Goal: Information Seeking & Learning: Compare options

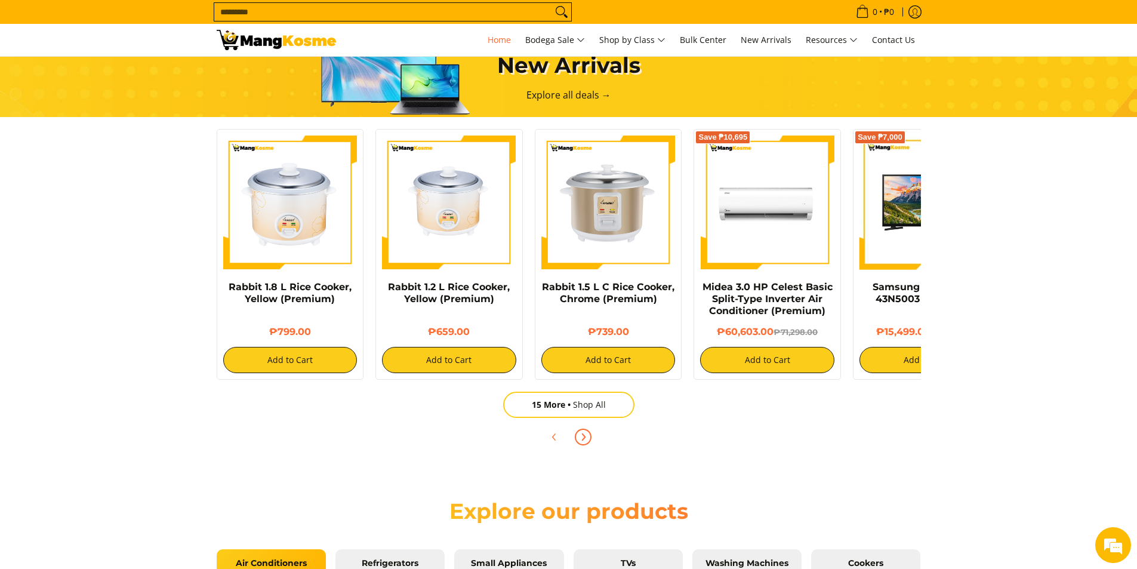
click at [585, 441] on icon "Next" at bounding box center [583, 437] width 10 height 10
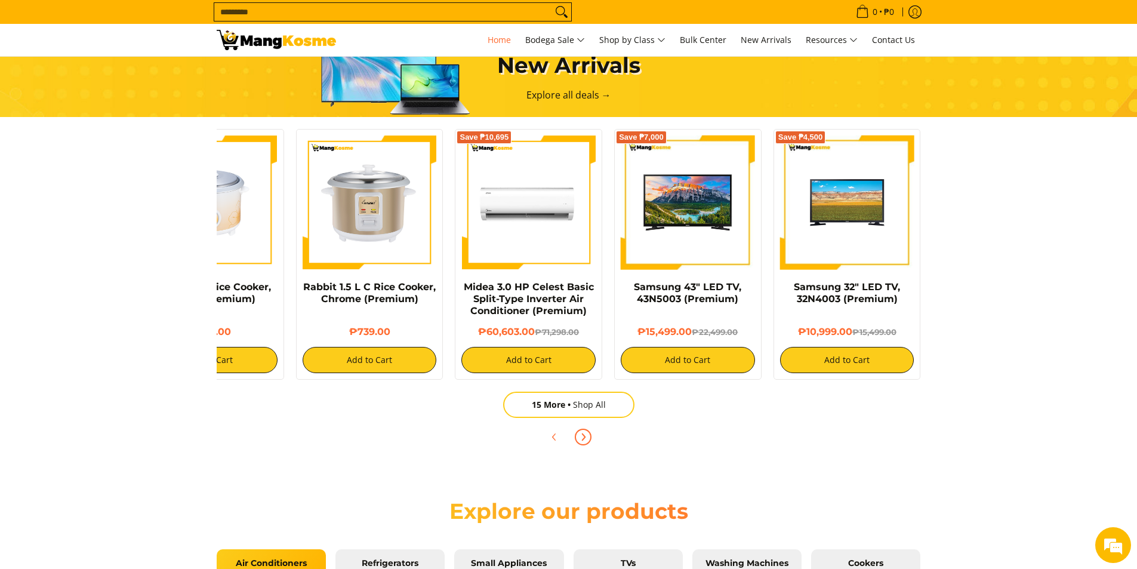
click at [585, 441] on icon "Next" at bounding box center [583, 437] width 10 height 10
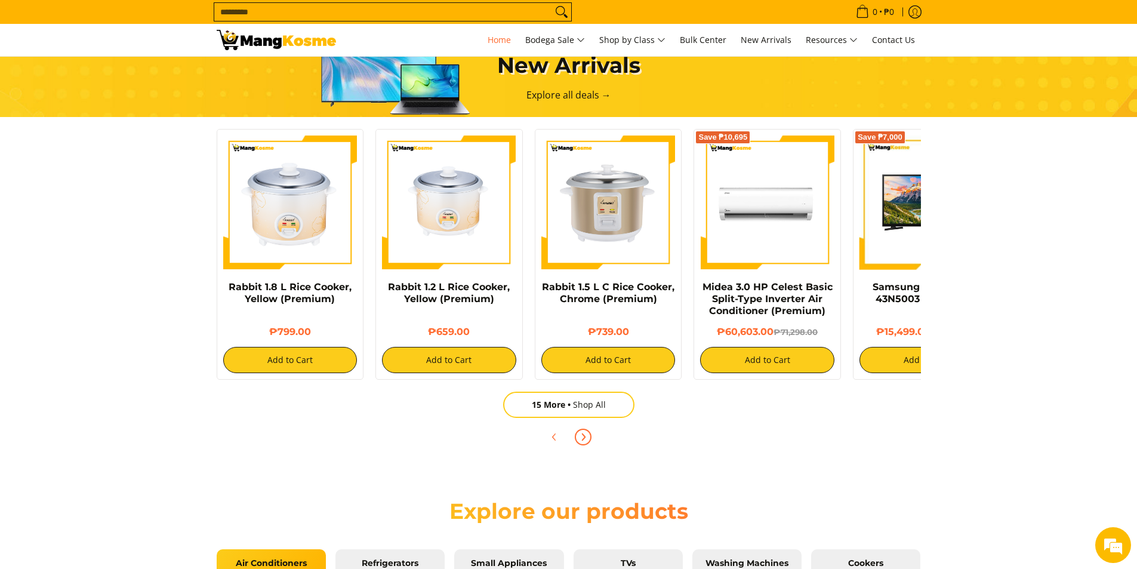
click at [585, 441] on icon "Next" at bounding box center [583, 437] width 10 height 10
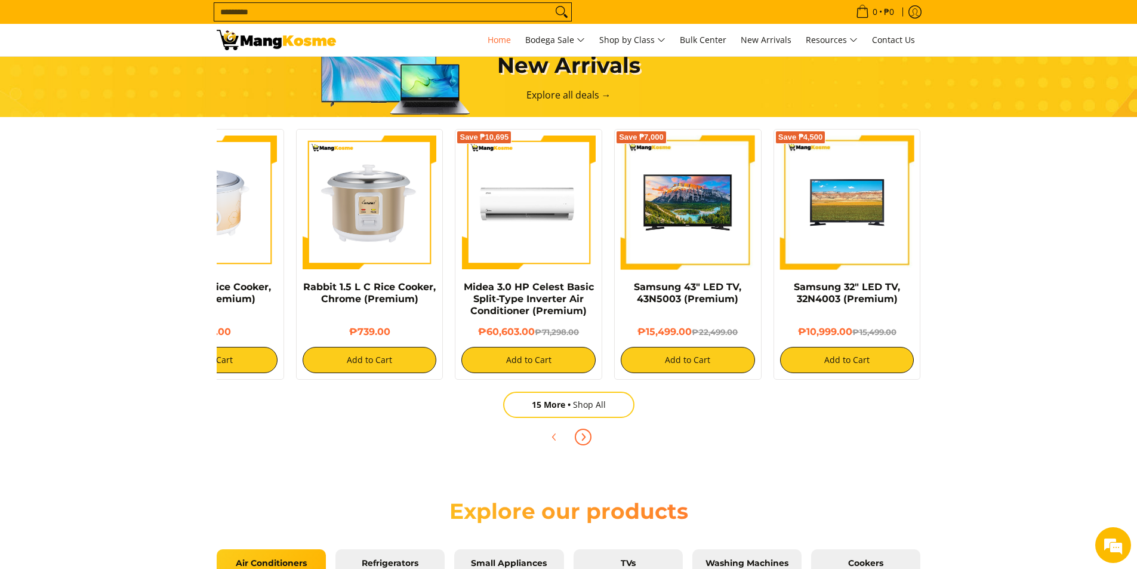
click at [585, 441] on icon "Next" at bounding box center [583, 437] width 10 height 10
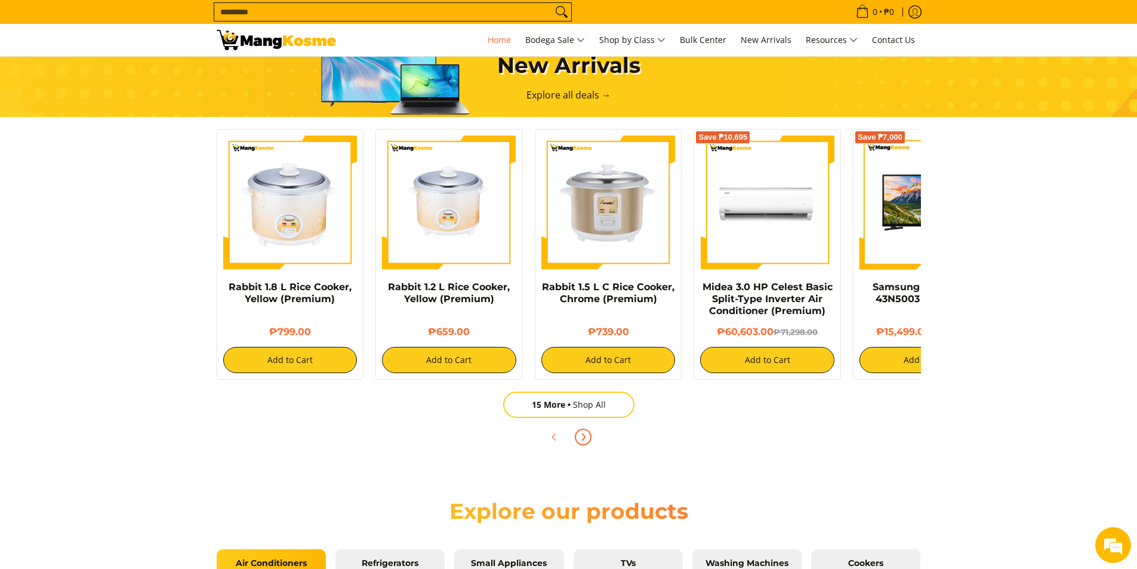
click at [585, 441] on icon "Next" at bounding box center [583, 437] width 10 height 10
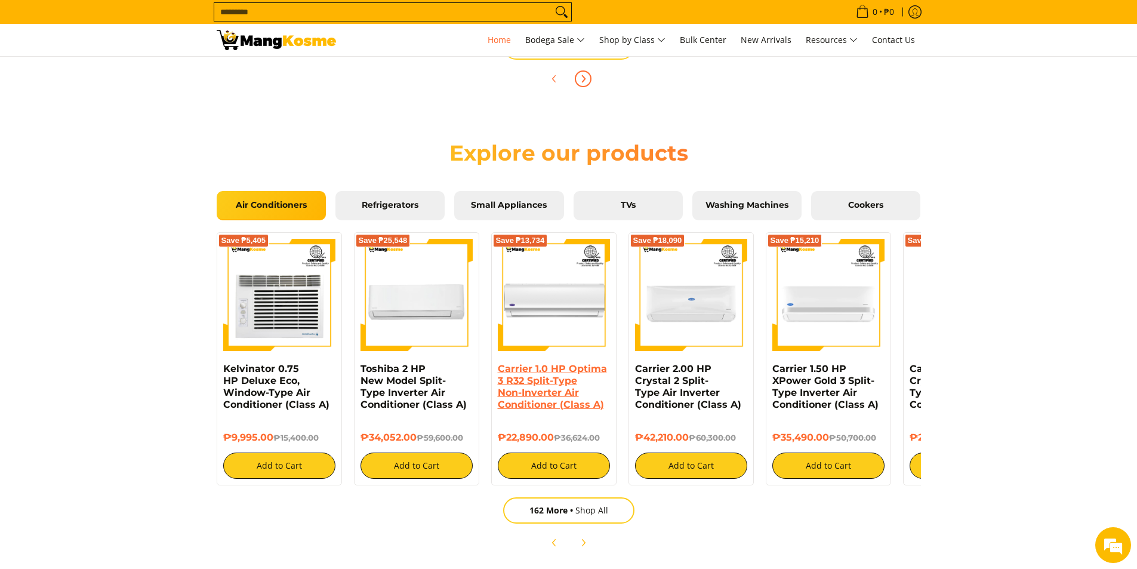
scroll to position [0, 949]
click at [588, 537] on button "Next" at bounding box center [583, 543] width 26 height 26
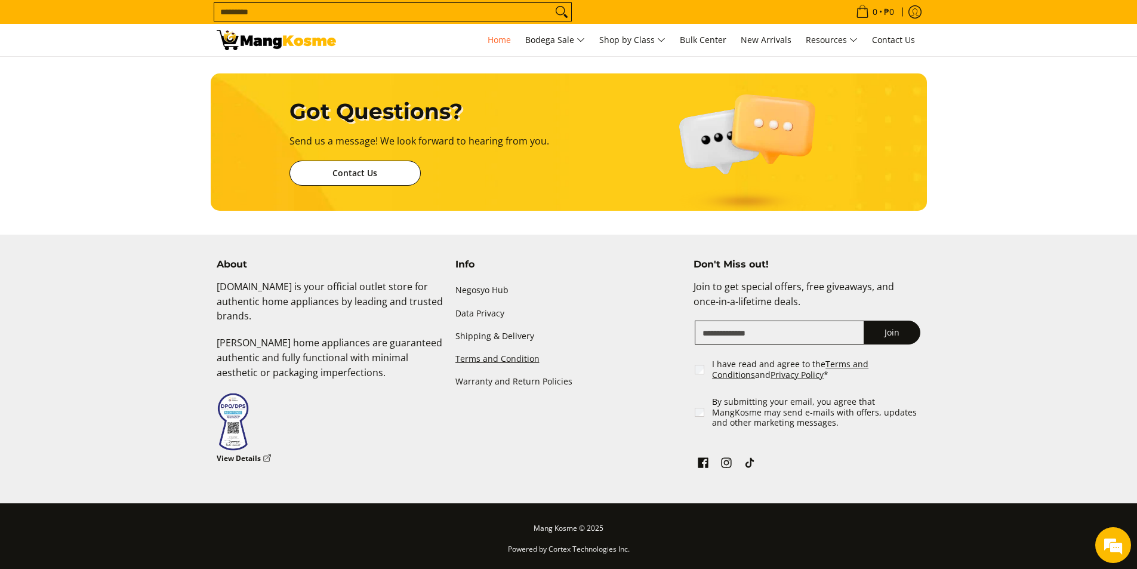
scroll to position [0, 0]
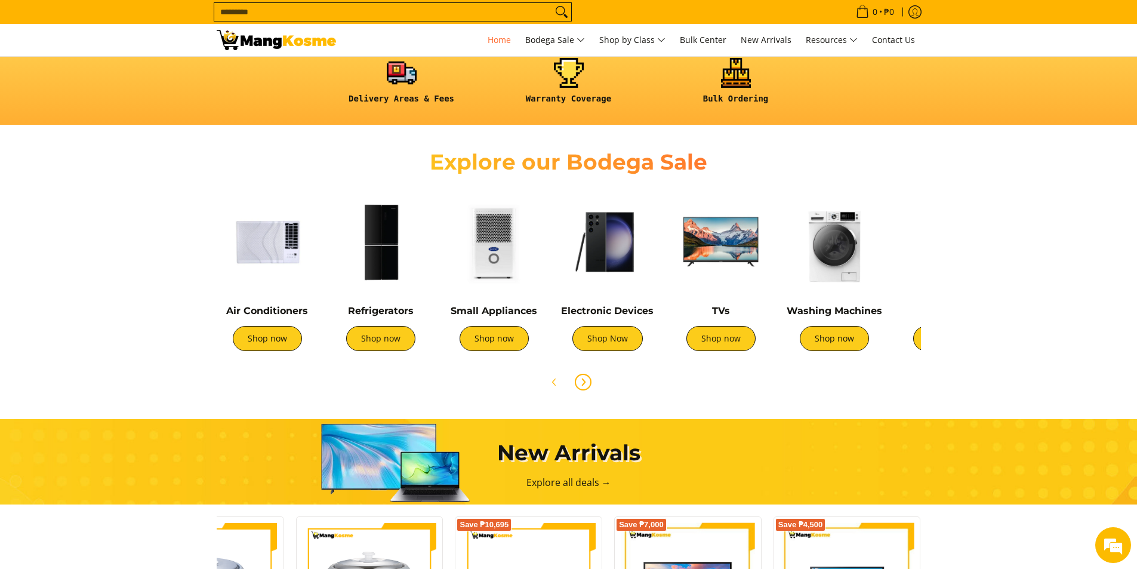
click at [585, 381] on icon "Next" at bounding box center [583, 382] width 10 height 10
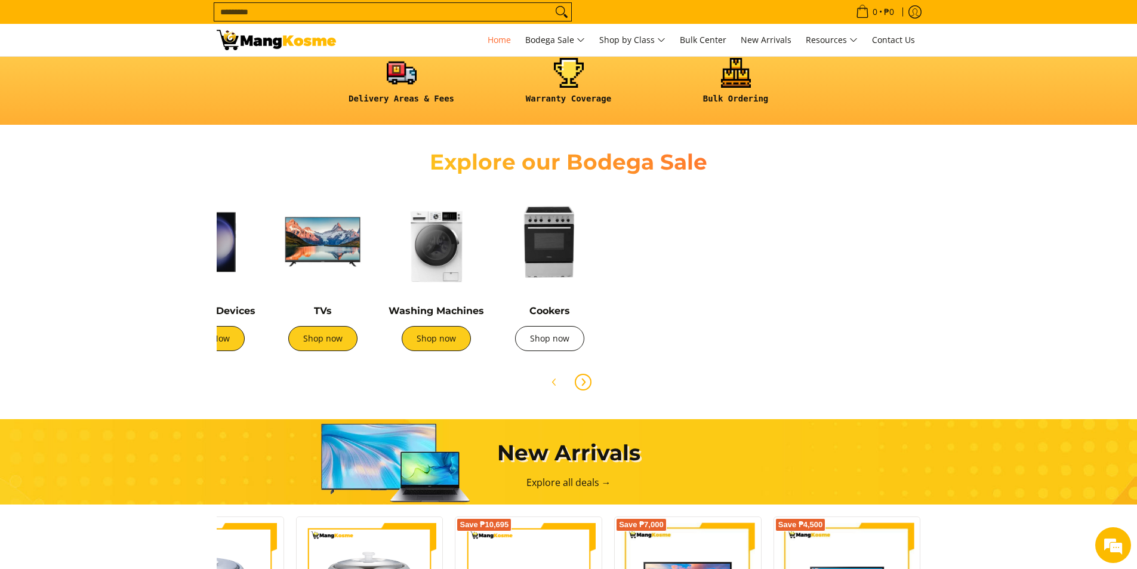
click at [564, 333] on link "Shop now" at bounding box center [549, 338] width 69 height 25
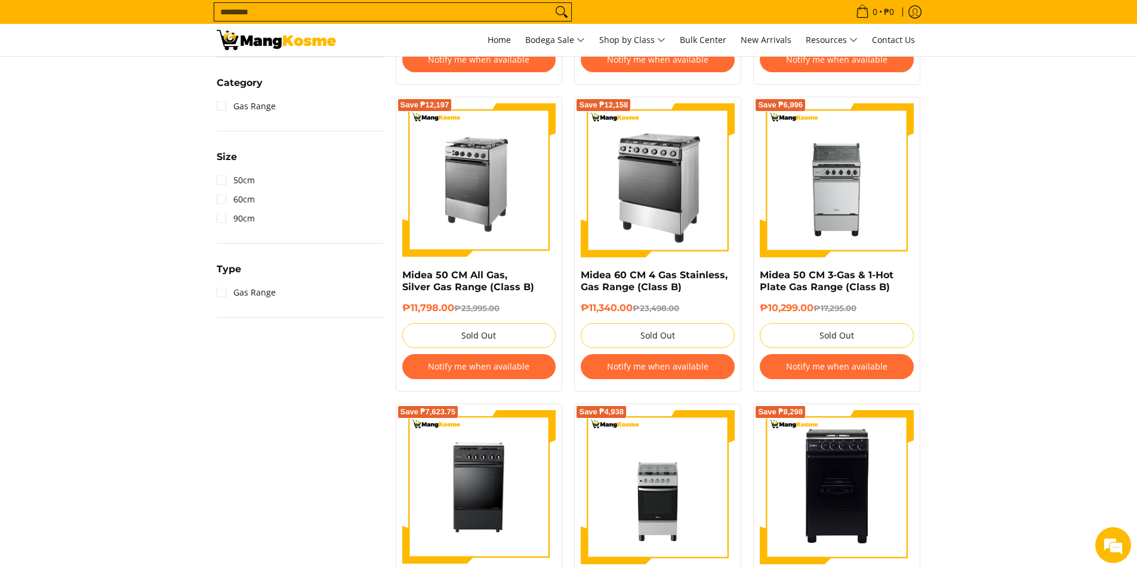
scroll to position [358, 0]
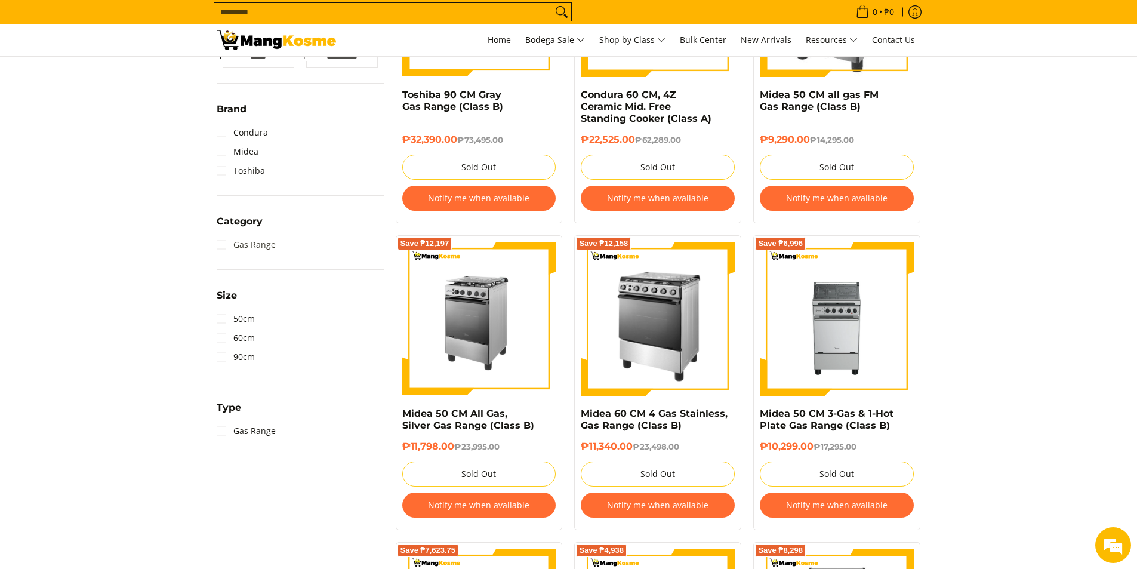
click at [251, 241] on link "Gas Range" at bounding box center [246, 244] width 59 height 19
click at [0, 0] on div at bounding box center [0, 0] width 0 height 0
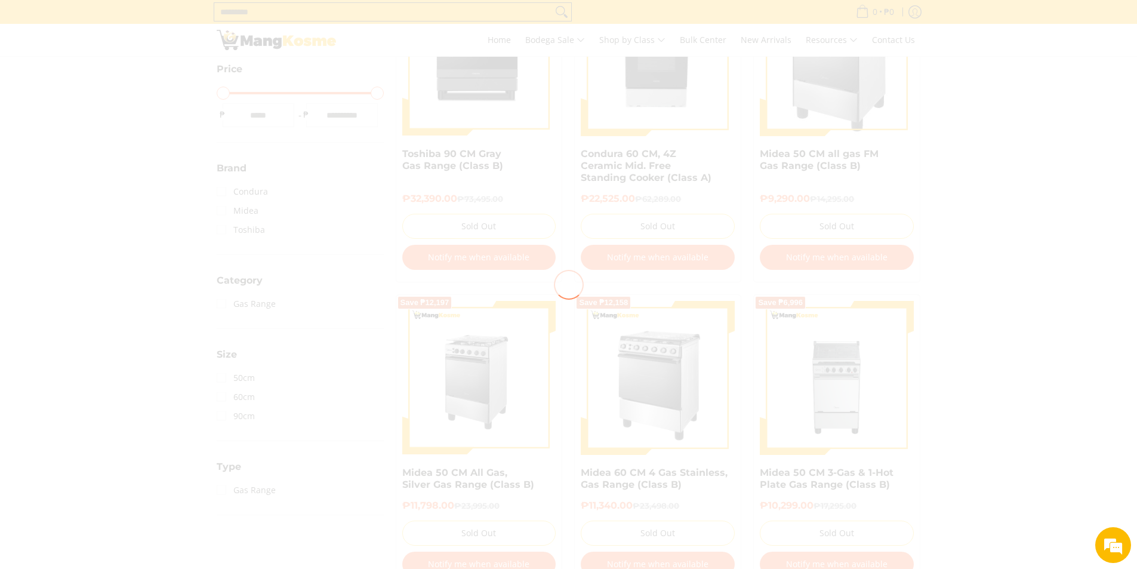
scroll to position [298, 0]
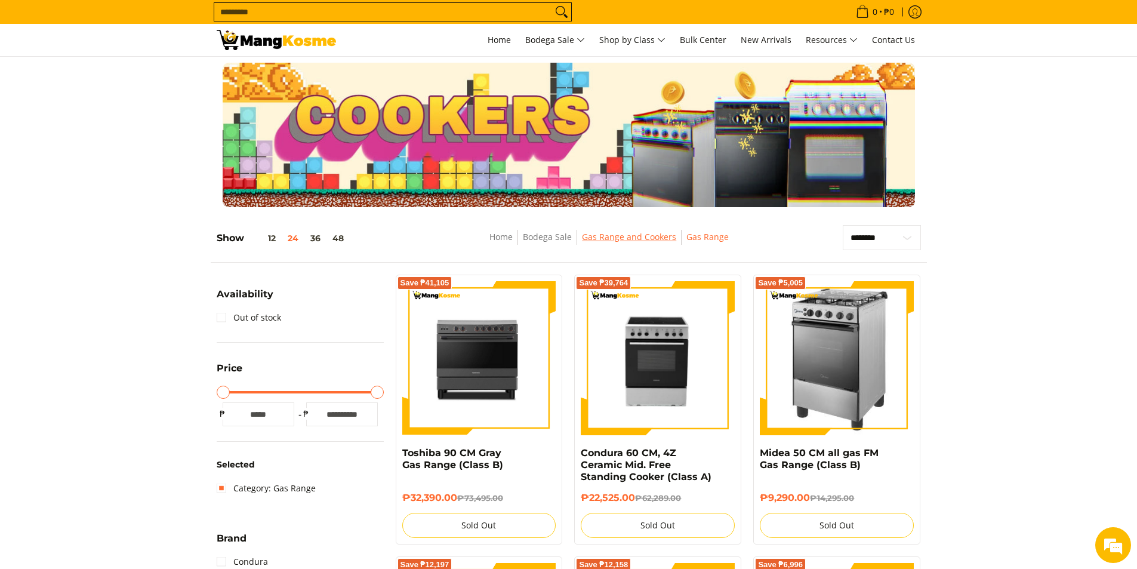
click at [593, 238] on link "Gas Range and Cookers" at bounding box center [629, 236] width 94 height 11
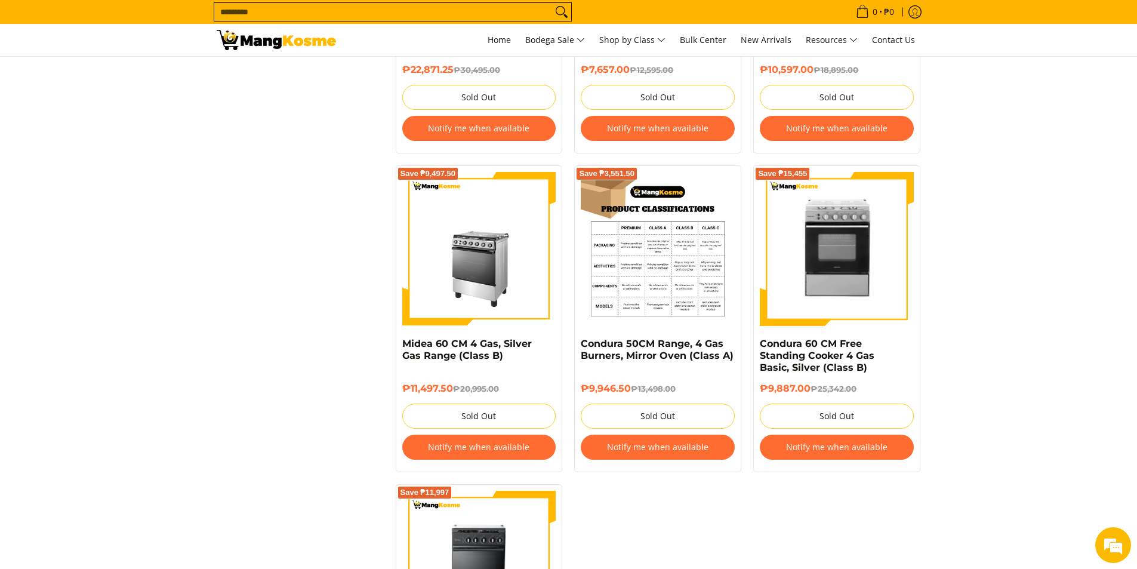
scroll to position [1254, 0]
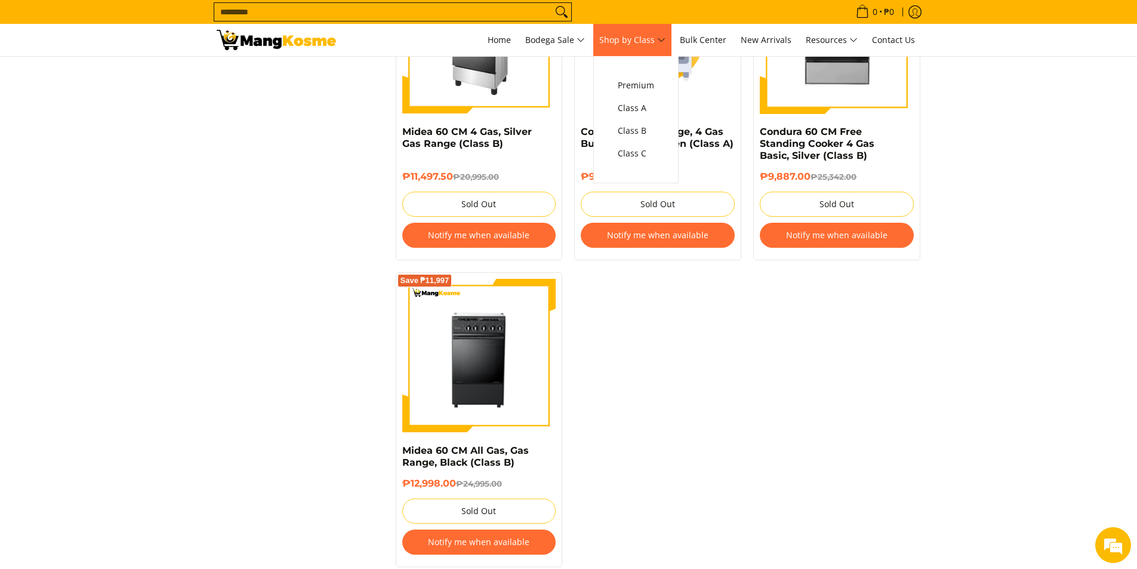
click at [640, 41] on span "Shop by Class" at bounding box center [632, 40] width 66 height 15
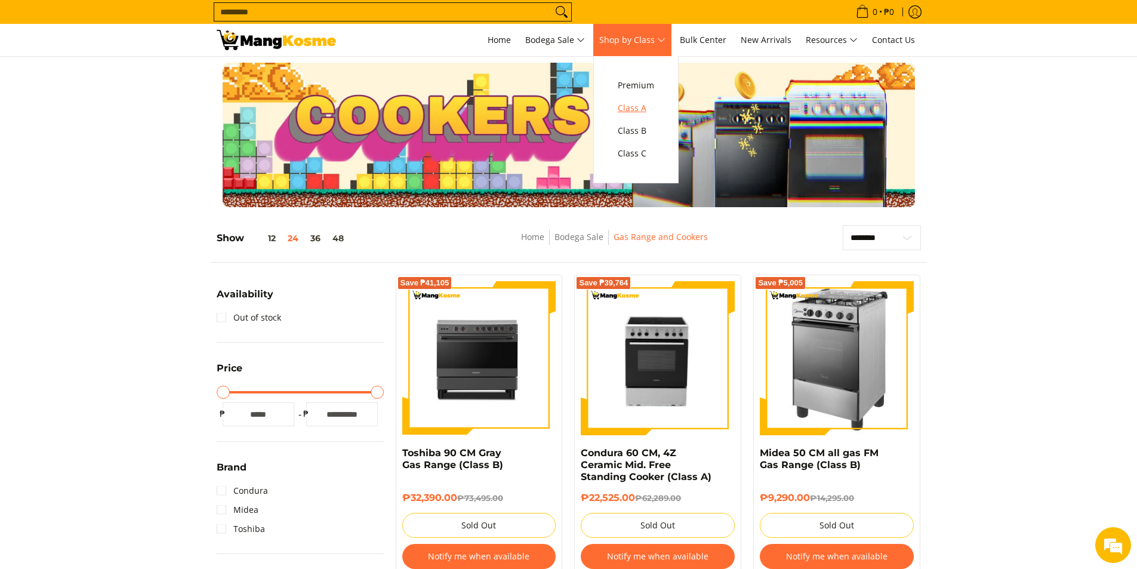
click at [648, 109] on span "Class A" at bounding box center [636, 108] width 36 height 15
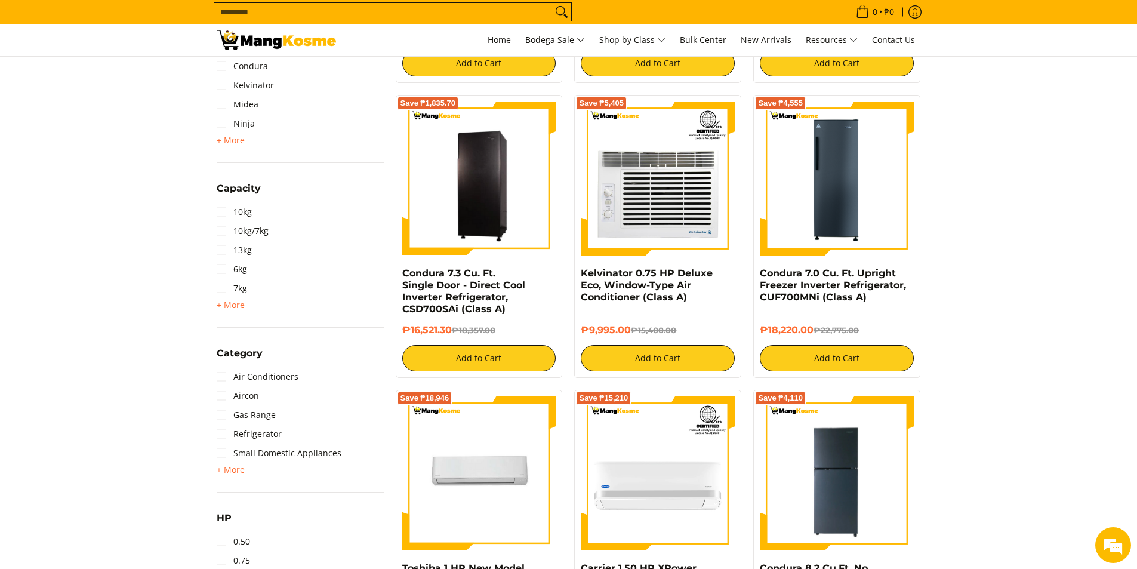
scroll to position [418, 0]
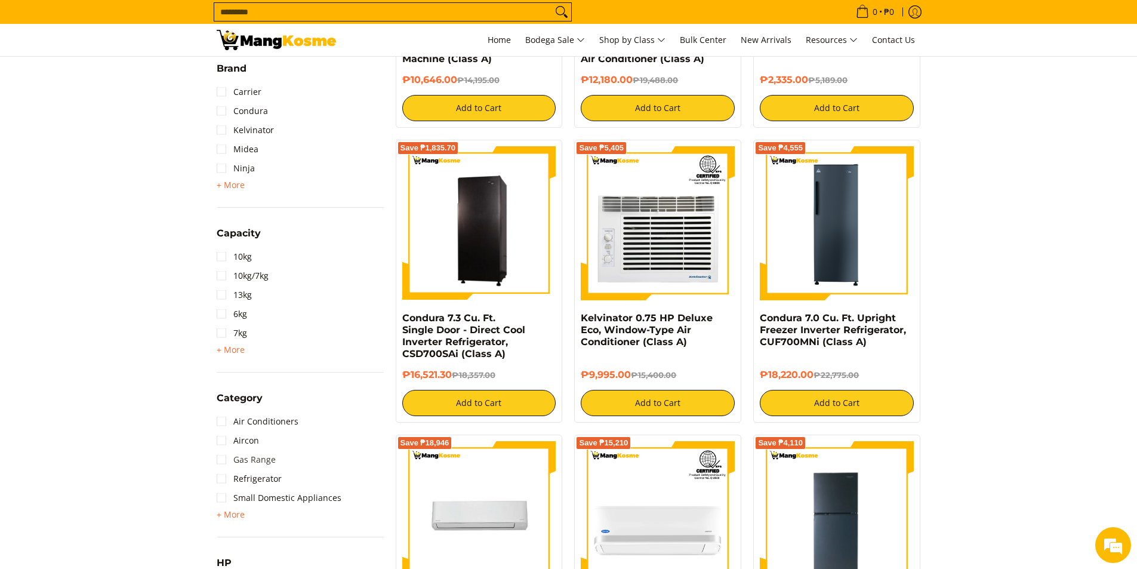
click at [256, 458] on link "Gas Range" at bounding box center [246, 459] width 59 height 19
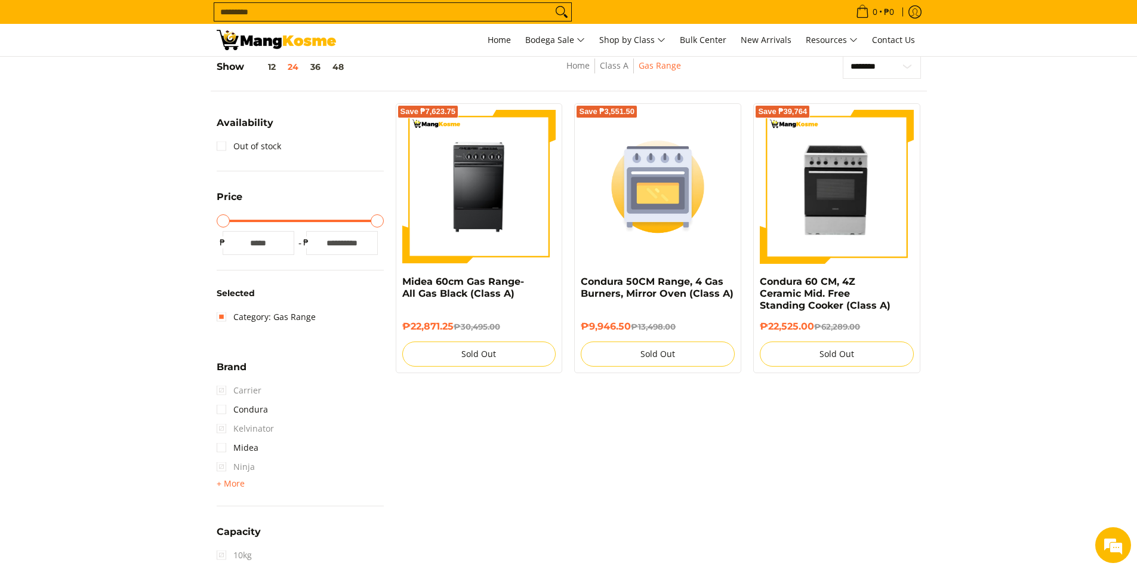
scroll to position [168, 0]
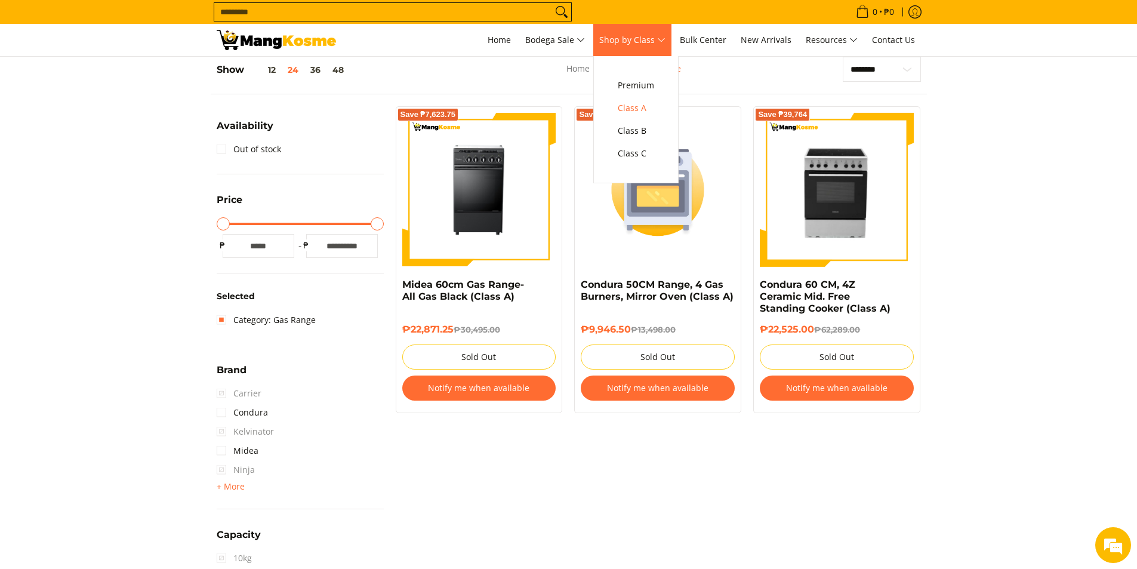
click at [647, 38] on span "Shop by Class" at bounding box center [632, 40] width 66 height 15
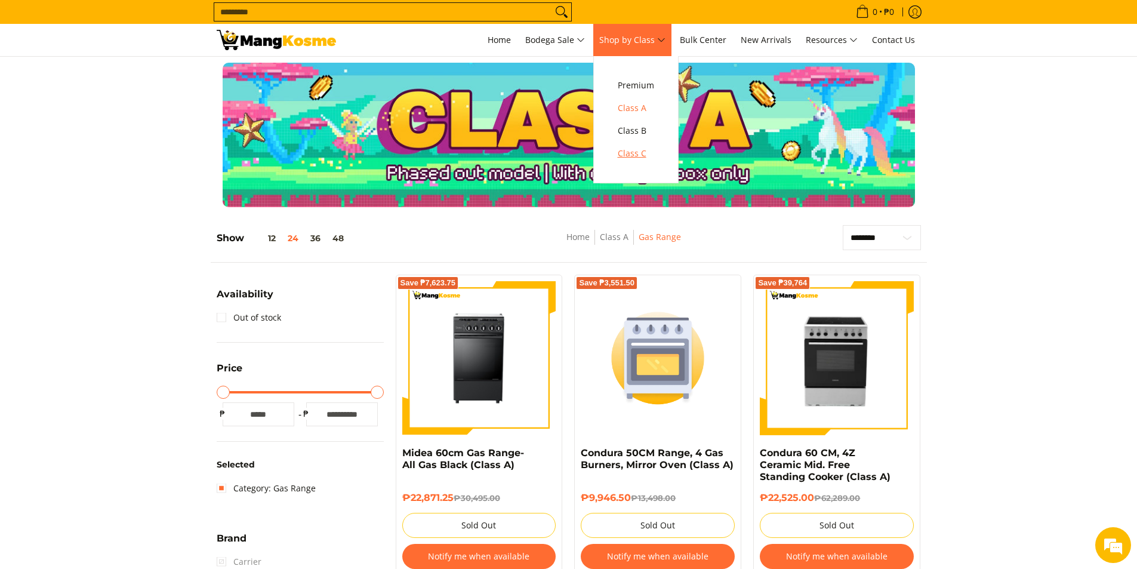
click at [647, 155] on span "Class C" at bounding box center [636, 153] width 36 height 15
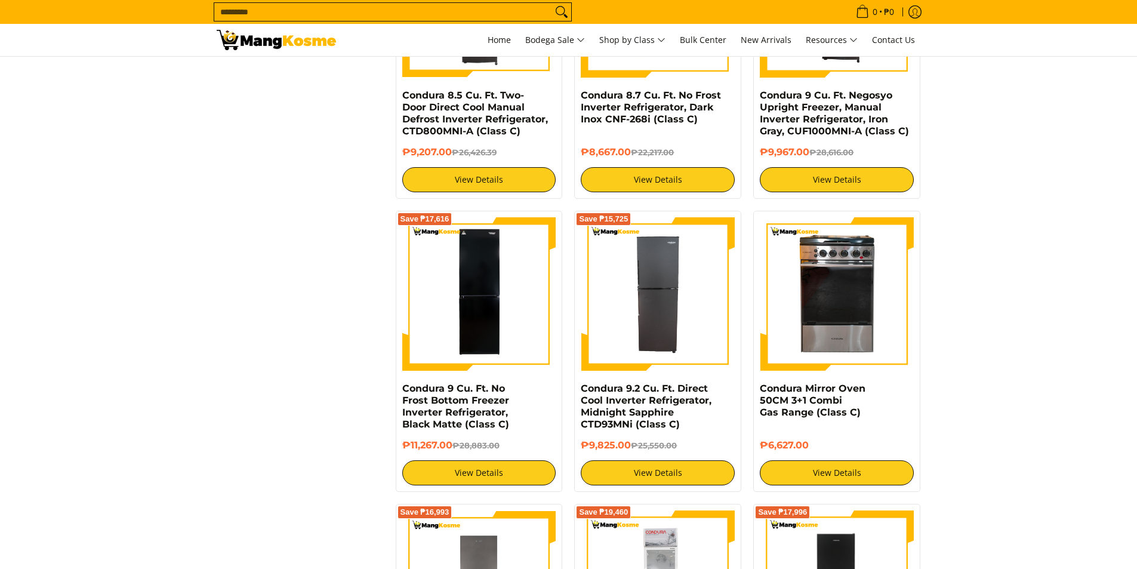
scroll to position [1552, 0]
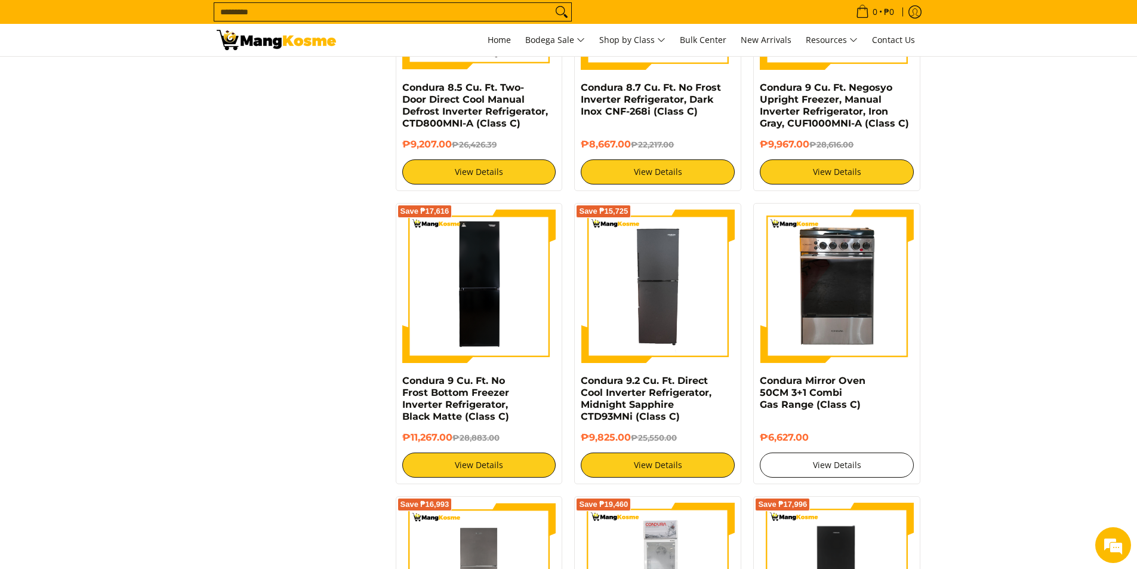
click at [849, 461] on link "View Details" at bounding box center [837, 465] width 154 height 25
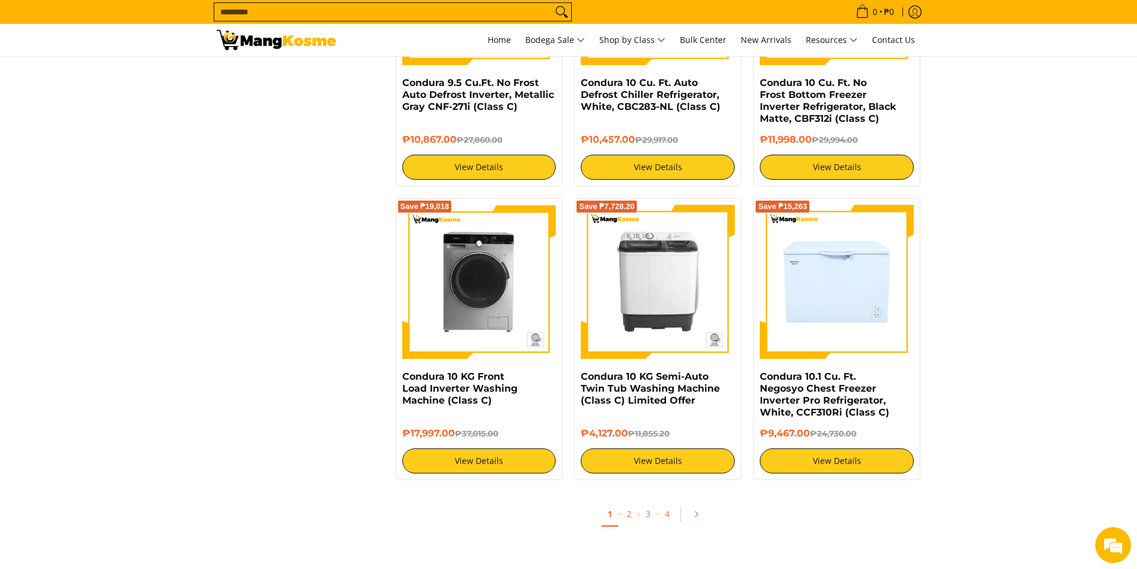
scroll to position [2149, 0]
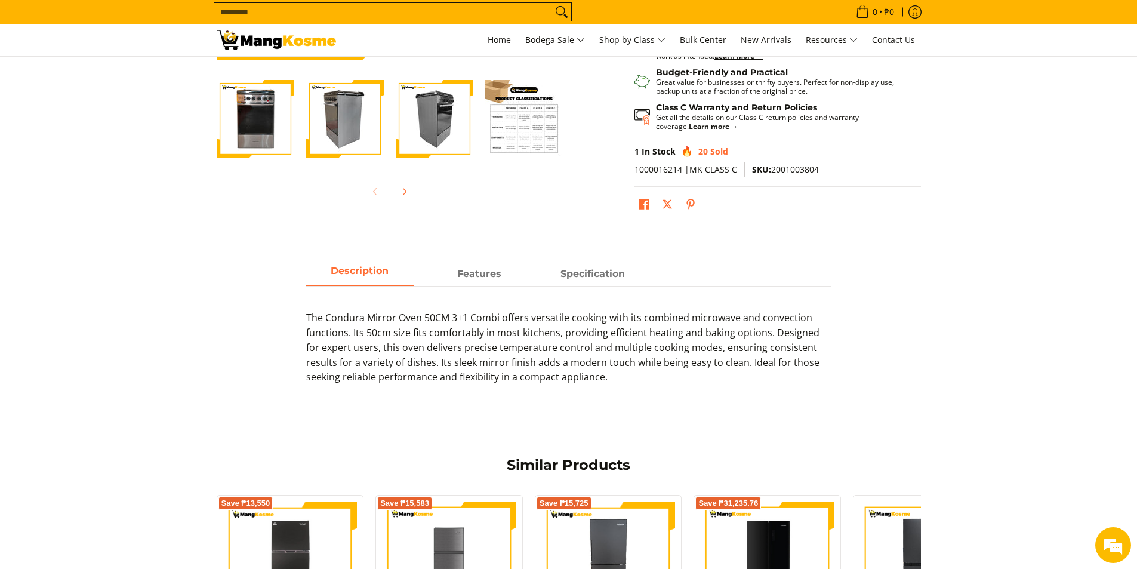
scroll to position [239, 0]
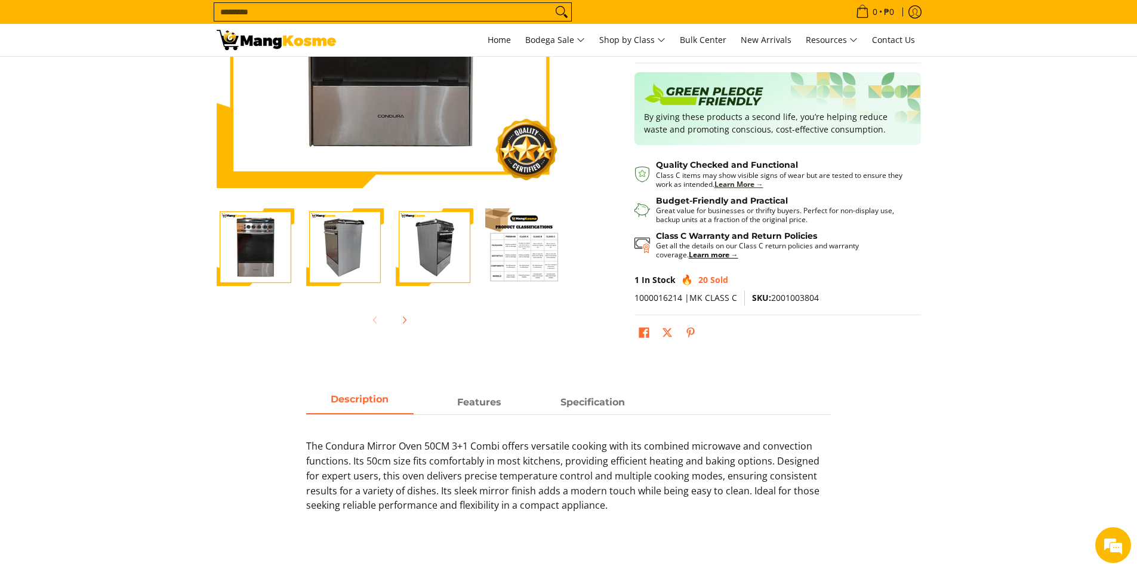
click at [734, 187] on strong "Learn More →" at bounding box center [739, 184] width 49 height 10
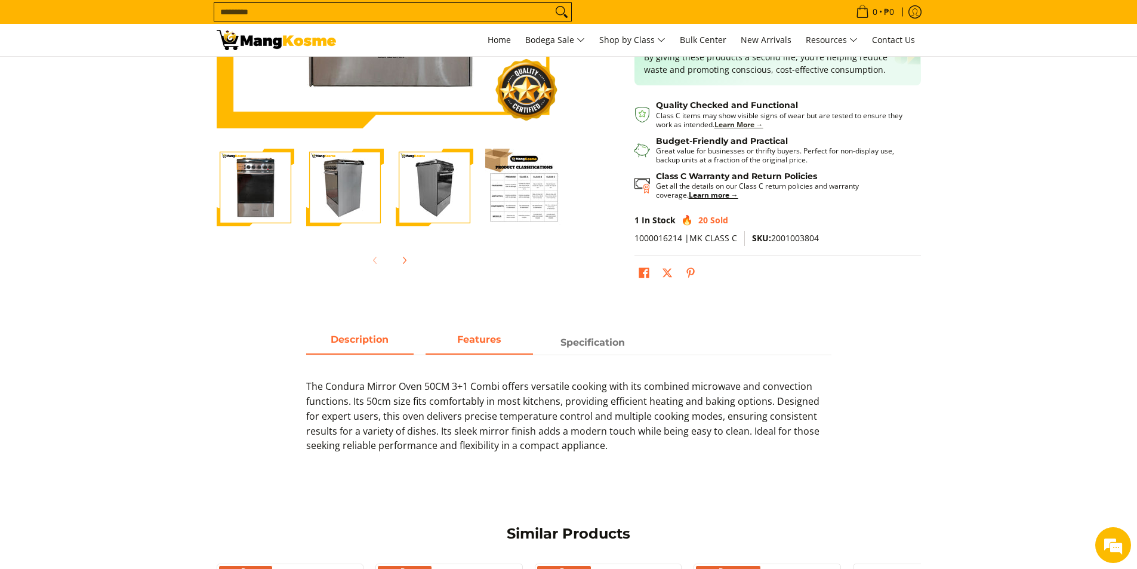
click at [476, 338] on strong "Features" at bounding box center [479, 339] width 44 height 11
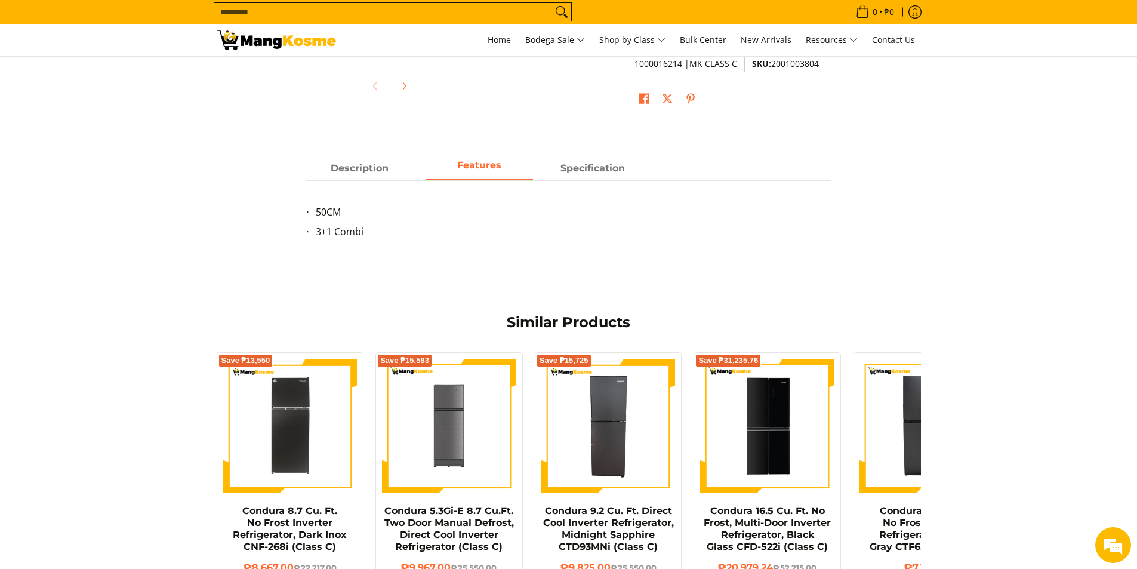
scroll to position [478, 0]
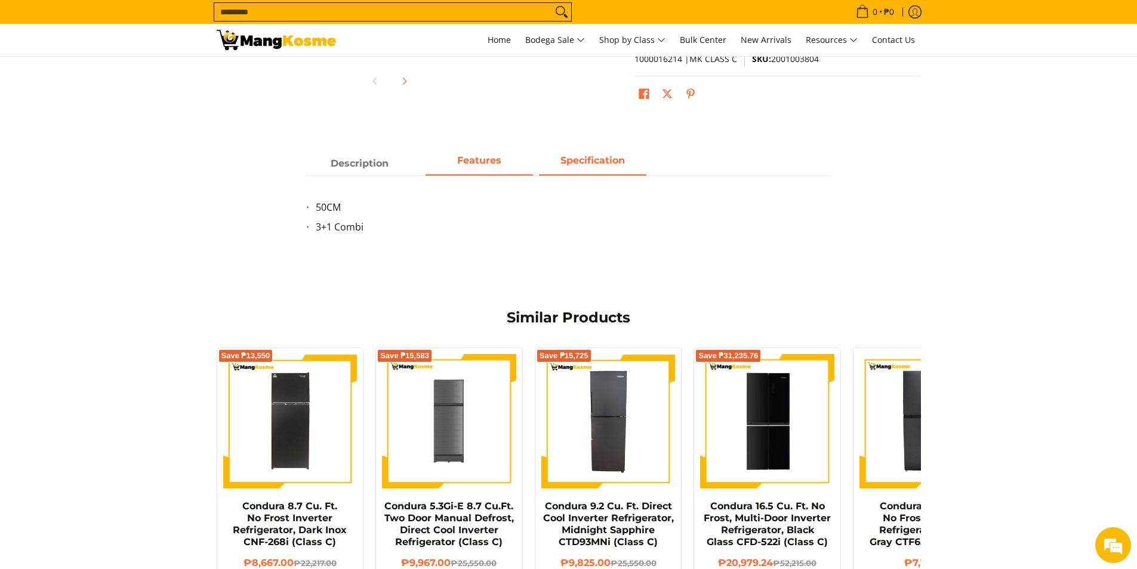
click at [593, 166] on strong "Specification" at bounding box center [593, 160] width 64 height 11
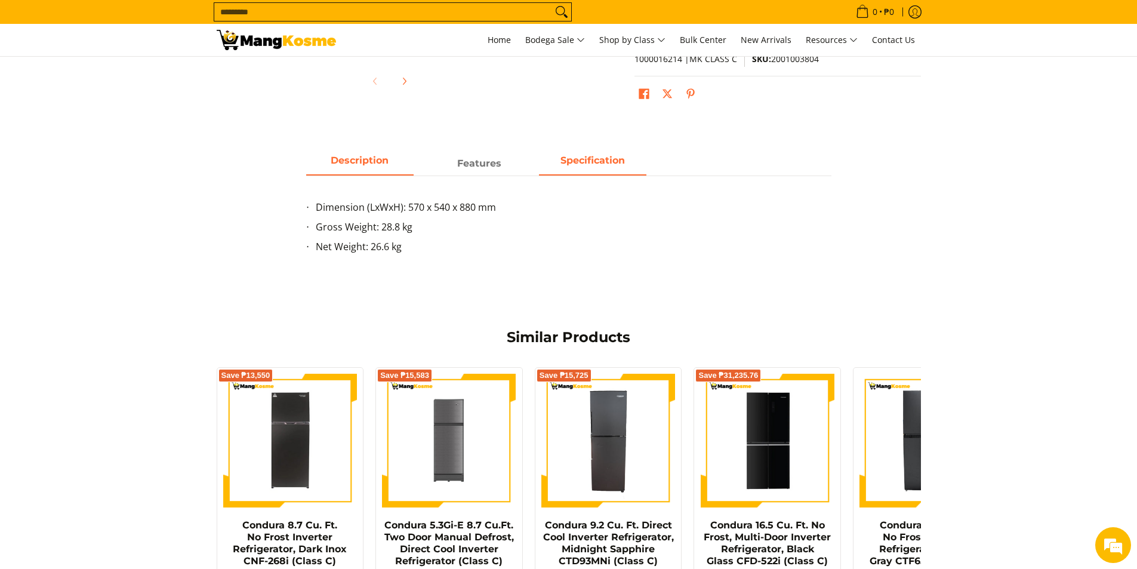
click at [372, 173] on span "Description" at bounding box center [359, 163] width 107 height 21
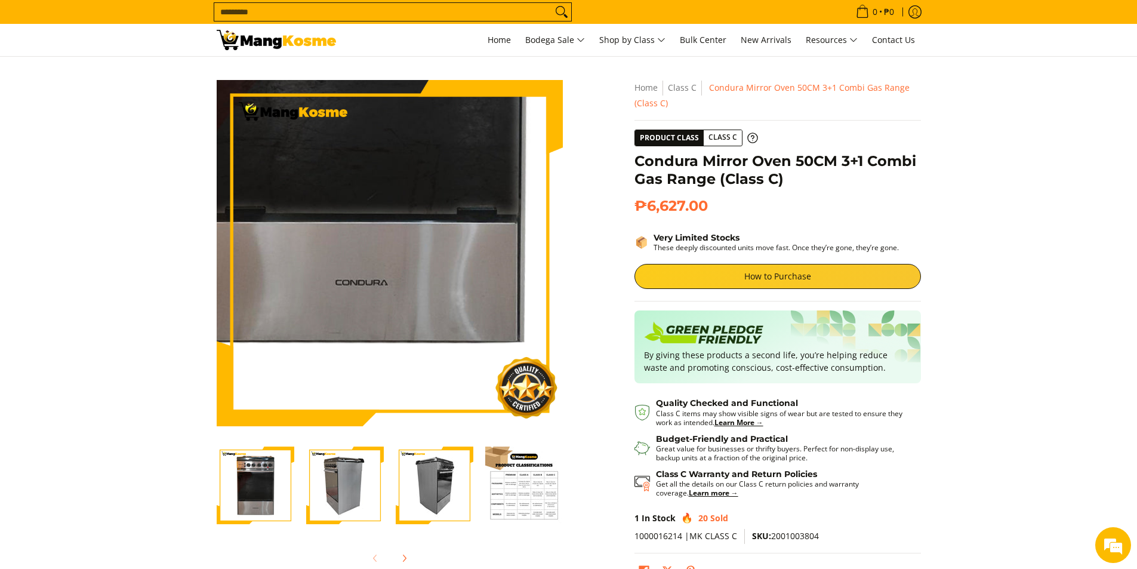
scroll to position [0, 0]
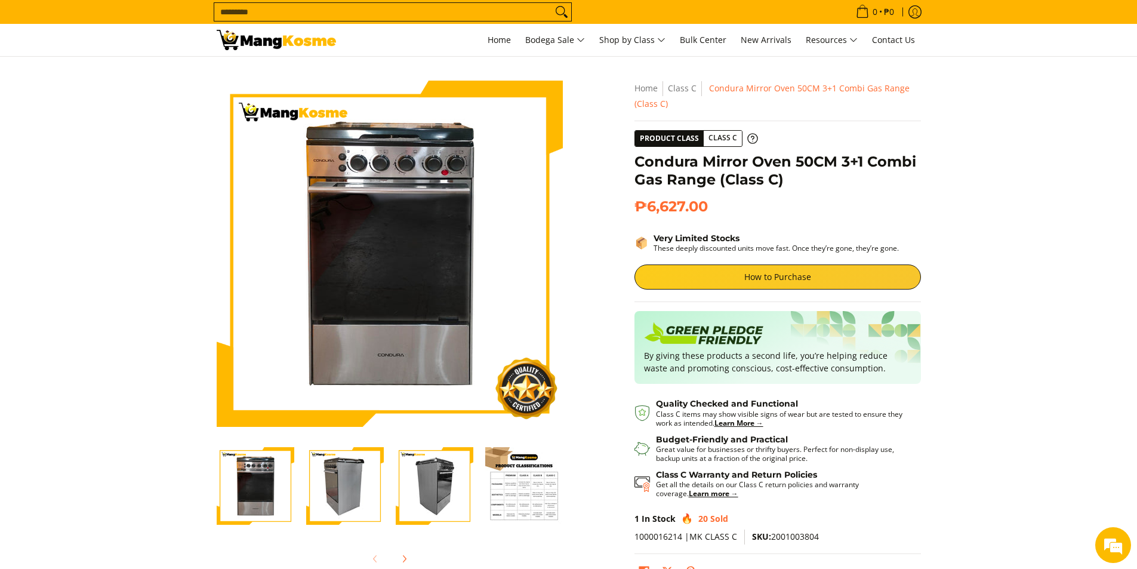
click at [364, 488] on img "Condura Mirror Oven 50CM 3+1 Combi Gas Range (Class C)-2" at bounding box center [345, 486] width 78 height 78
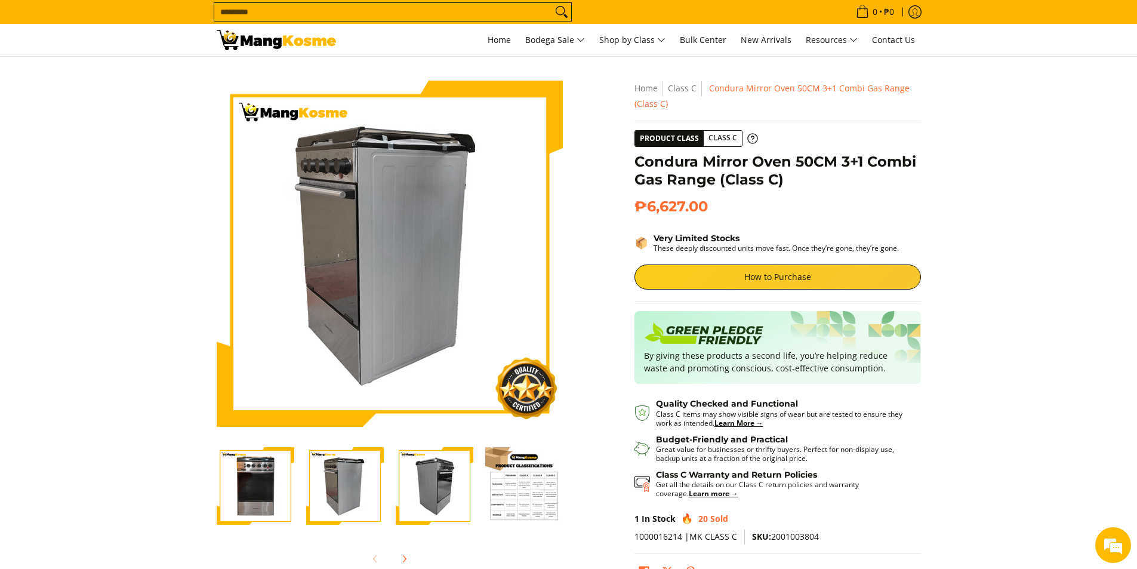
click at [449, 490] on img "Condura Mirror Oven 50CM 3+1 Combi Gas Range (Class C)-3" at bounding box center [435, 486] width 78 height 78
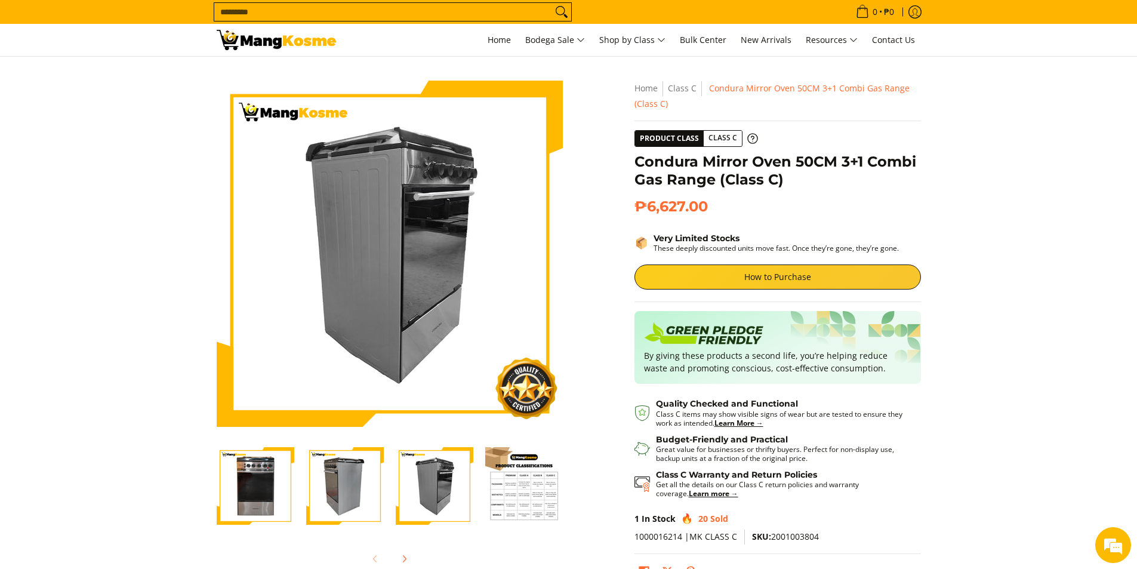
click at [511, 482] on img "Condura Mirror Oven 50CM 3+1 Combi Gas Range (Class C)-4" at bounding box center [524, 486] width 78 height 78
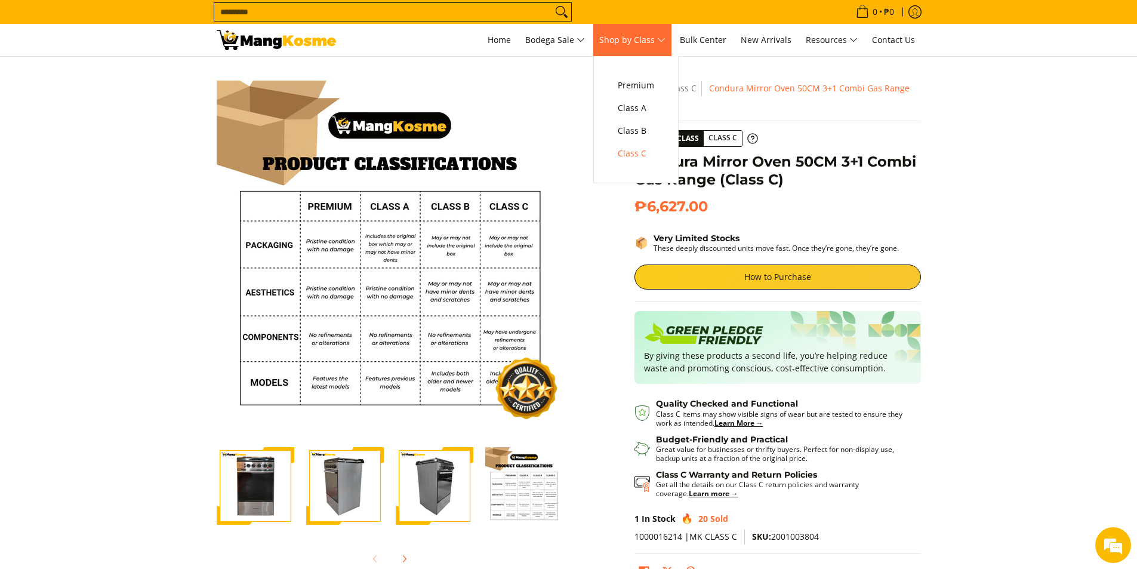
click at [622, 42] on span "Shop by Class" at bounding box center [632, 40] width 66 height 15
click at [637, 153] on span "Class C" at bounding box center [636, 153] width 36 height 15
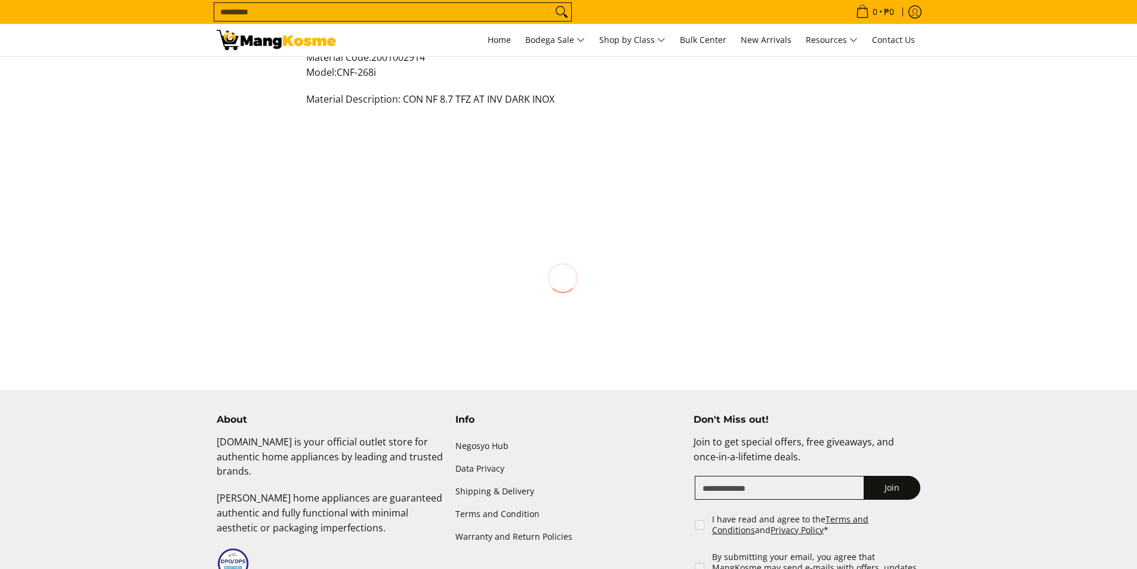
scroll to position [60, 0]
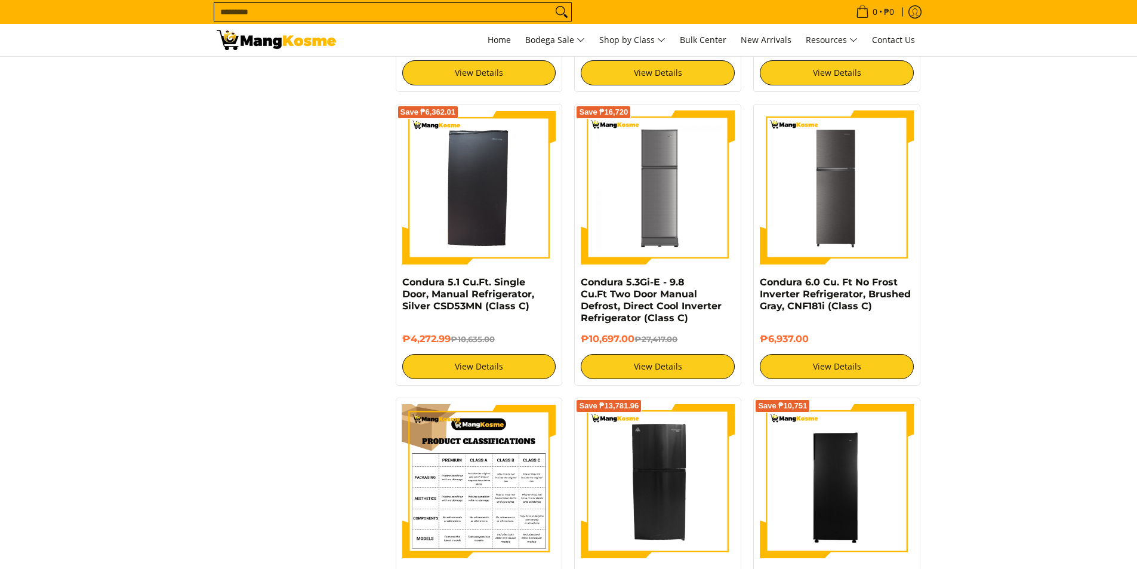
scroll to position [2279, 0]
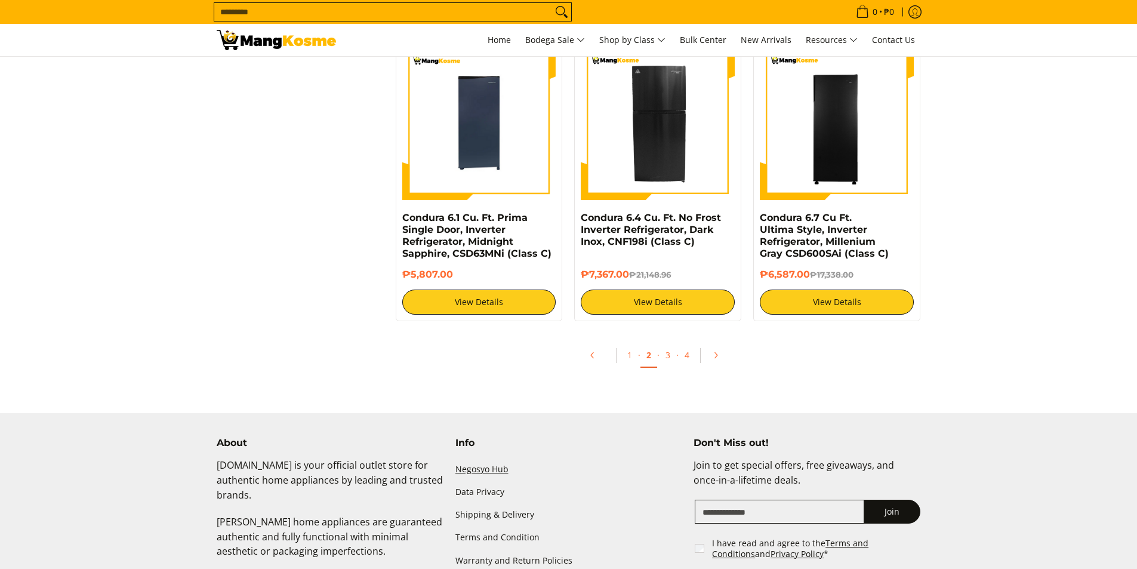
click at [478, 473] on link "Negosyo Hub" at bounding box center [568, 469] width 227 height 23
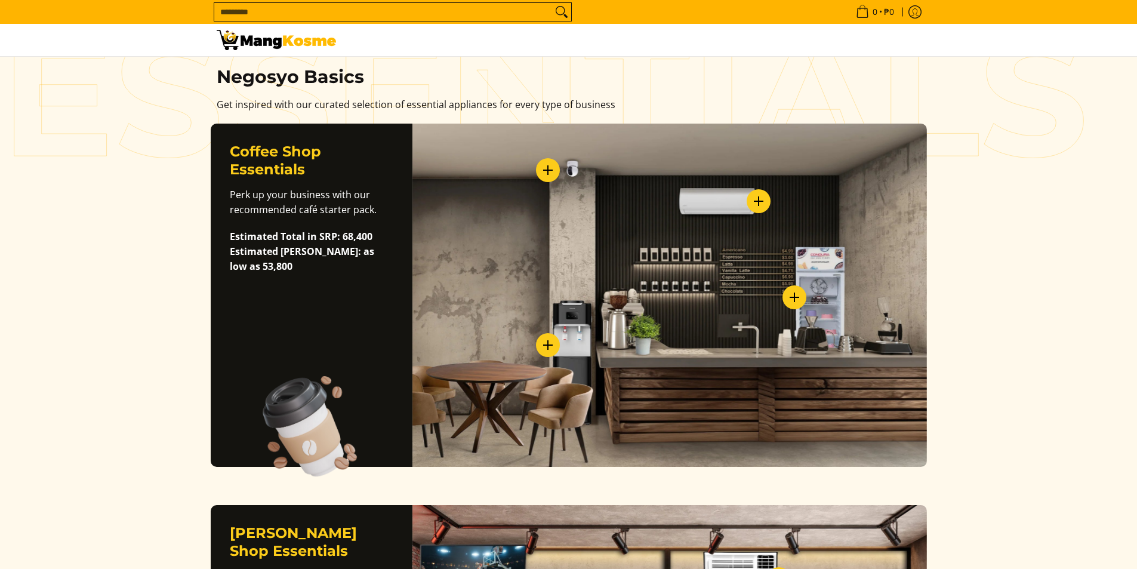
scroll to position [298, 0]
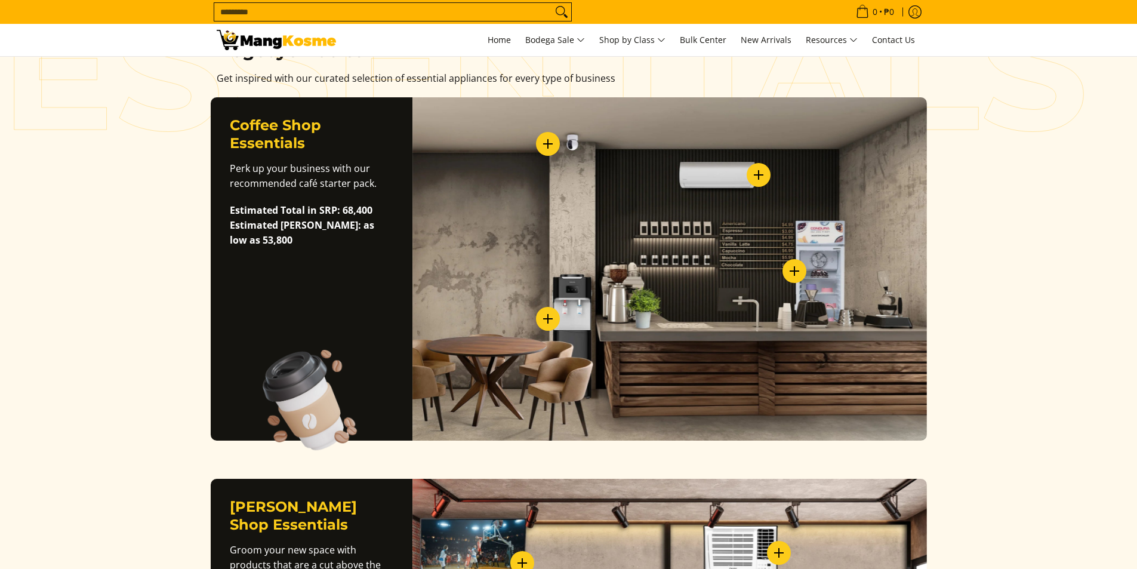
click at [762, 182] on label "View Details - Air Conditioners" at bounding box center [759, 175] width 24 height 24
click at [685, 238] on link "Air Conditioners Deals" at bounding box center [629, 235] width 111 height 11
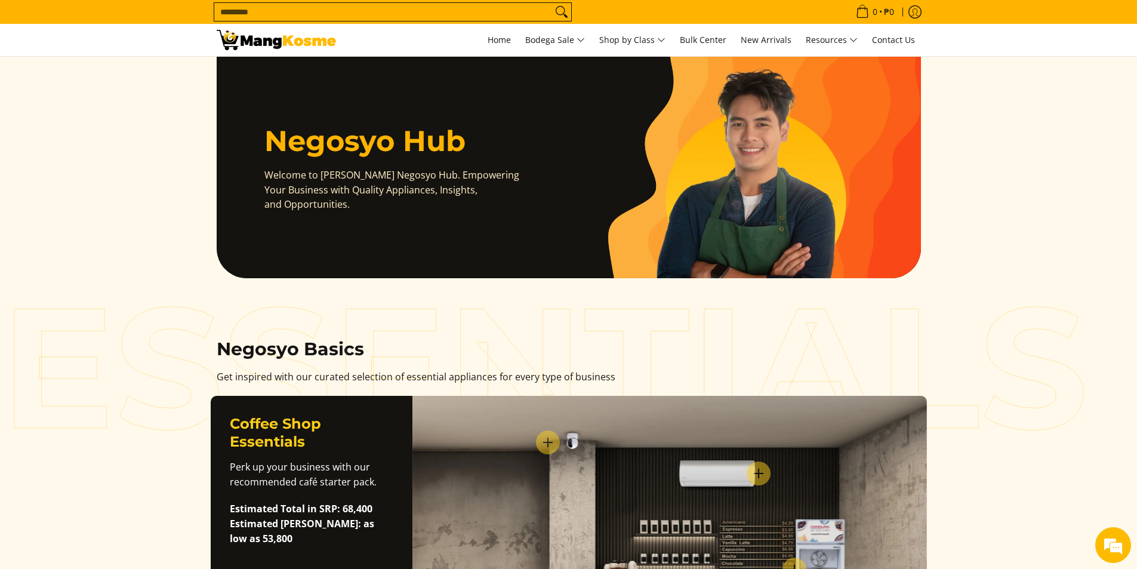
scroll to position [0, 0]
